Goal: Task Accomplishment & Management: Complete application form

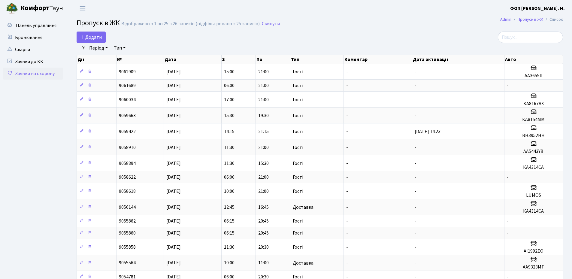
select select "25"
click at [95, 38] on span "Додати" at bounding box center [91, 37] width 21 height 7
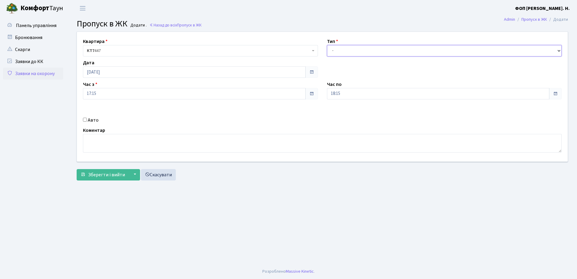
drag, startPoint x: 413, startPoint y: 53, endPoint x: 406, endPoint y: 56, distance: 7.6
click at [413, 53] on select "- Доставка Таксі Гості Сервіс" at bounding box center [444, 50] width 235 height 11
select select "3"
click at [327, 45] on select "- Доставка Таксі Гості Сервіс" at bounding box center [444, 50] width 235 height 11
click at [357, 97] on input "18:15" at bounding box center [438, 93] width 223 height 11
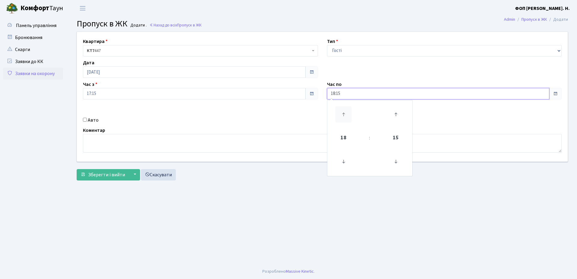
click at [343, 115] on icon at bounding box center [343, 114] width 16 height 16
click at [396, 160] on icon at bounding box center [396, 162] width 16 height 16
type input "21:00"
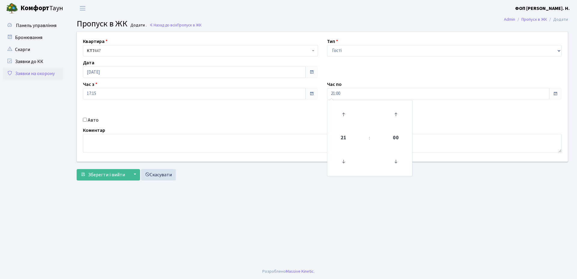
click at [92, 122] on label "Авто" at bounding box center [93, 120] width 11 height 7
click at [87, 122] on input "Авто" at bounding box center [85, 120] width 4 height 4
checkbox input "true"
paste input "АА5443YB"
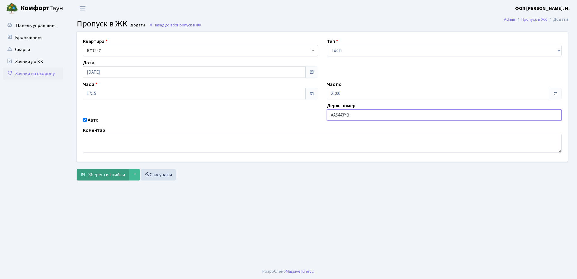
type input "АА5443YB"
drag, startPoint x: 91, startPoint y: 173, endPoint x: 95, endPoint y: 173, distance: 3.9
click at [91, 173] on span "Зберегти і вийти" at bounding box center [106, 175] width 37 height 7
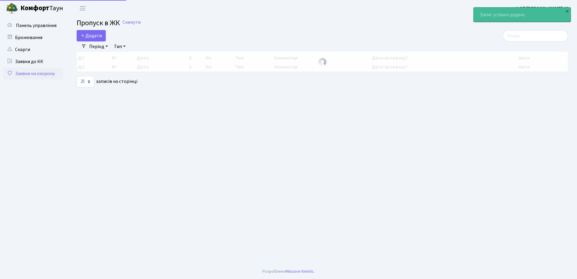
select select "25"
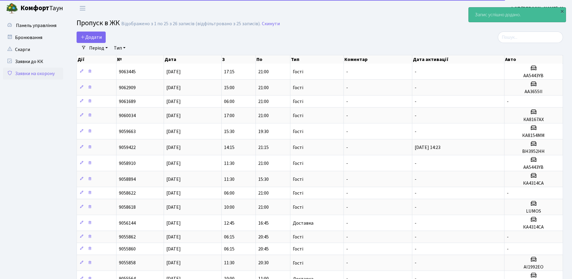
click at [329, 23] on h2 "Пропуск в ЖК Відображено з 1 по 25 з 26 записів (відфільтровано з 25 записів). …" at bounding box center [320, 24] width 487 height 10
